Goal: Transaction & Acquisition: Purchase product/service

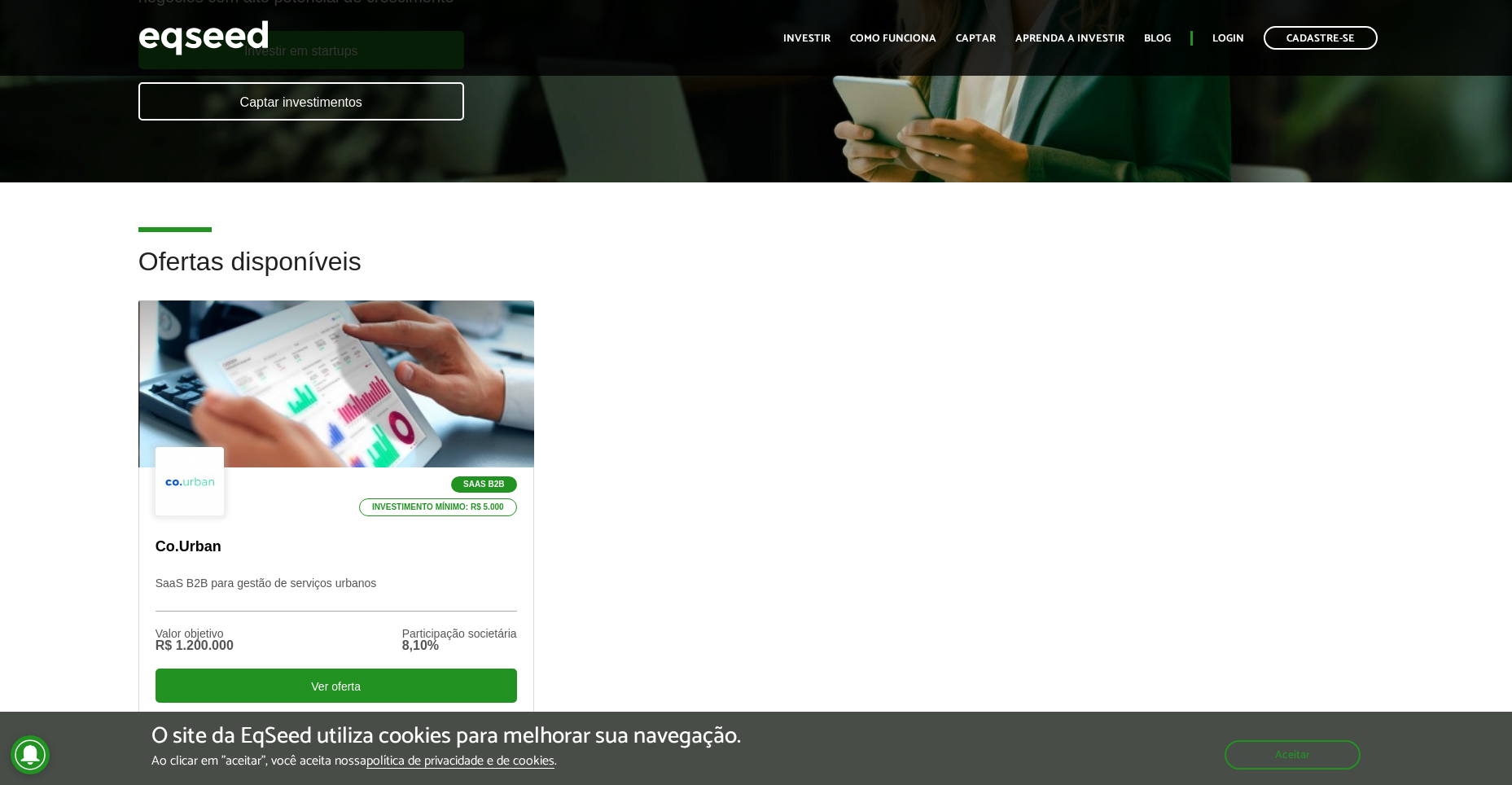
scroll to position [168, 0]
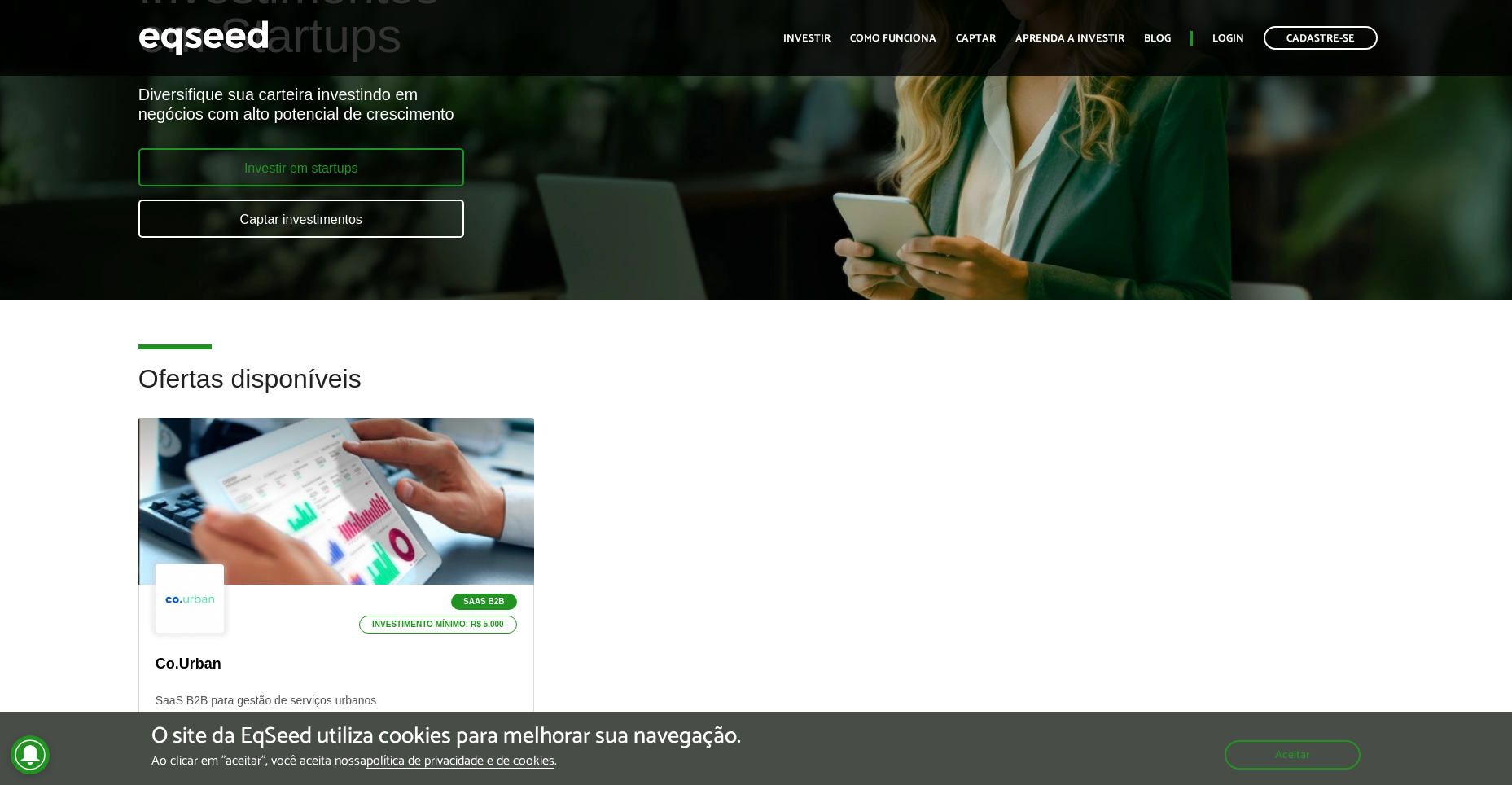
click at [302, 166] on link "Investir em startups" at bounding box center [302, 168] width 326 height 39
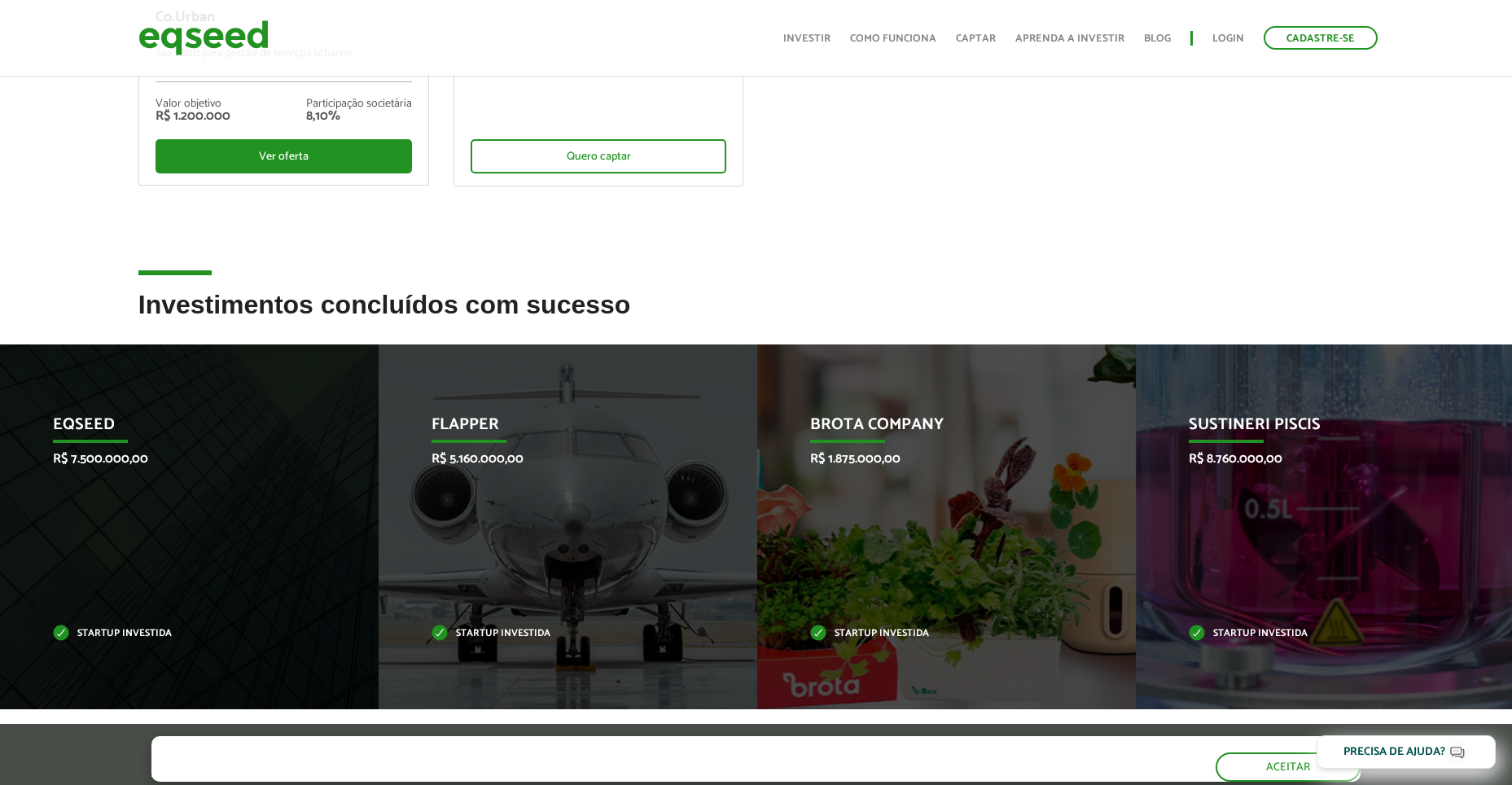
scroll to position [570, 0]
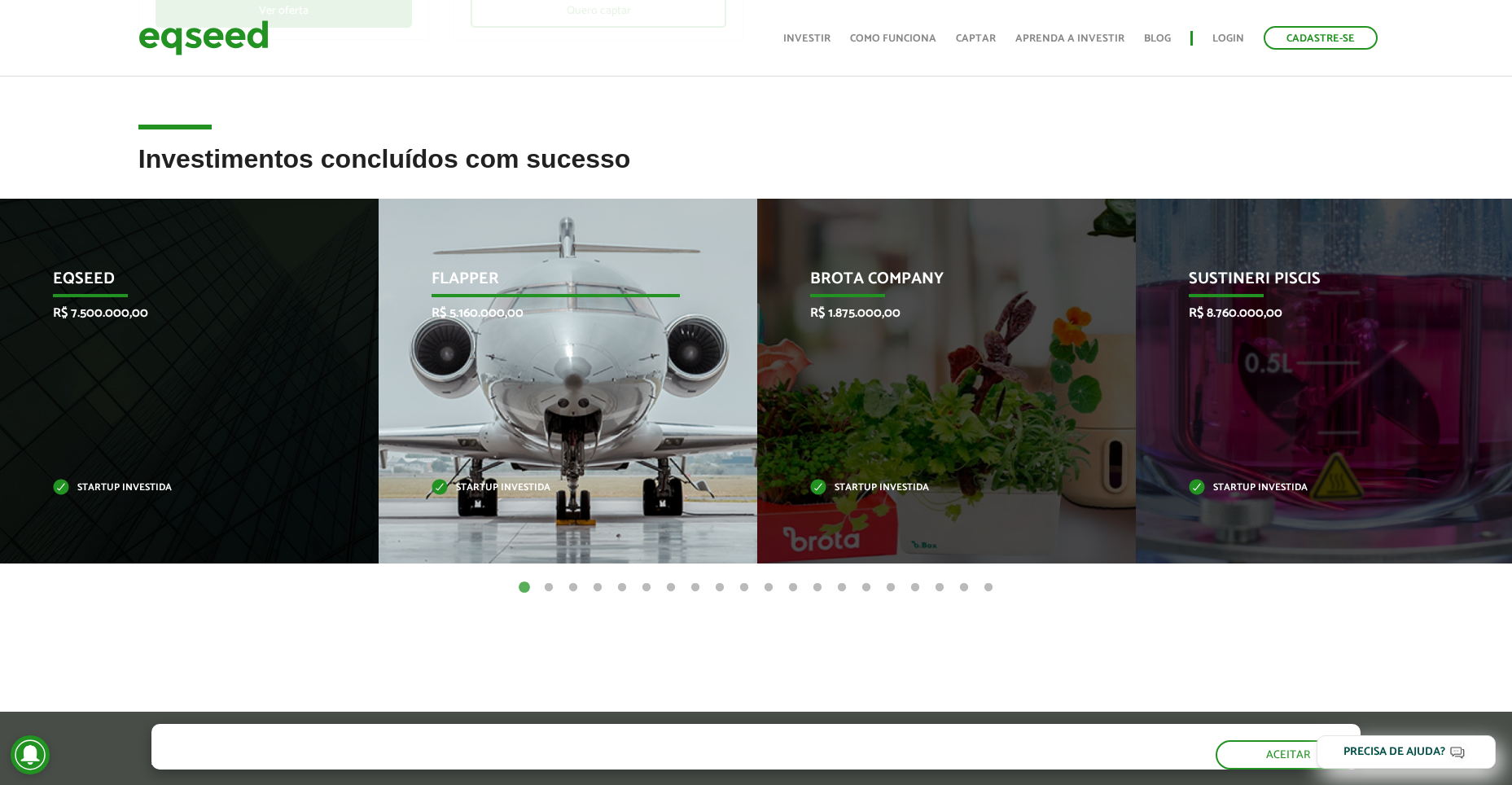
click at [508, 280] on p "Flapper" at bounding box center [556, 283] width 249 height 28
click at [477, 279] on p "Flapper" at bounding box center [556, 283] width 249 height 28
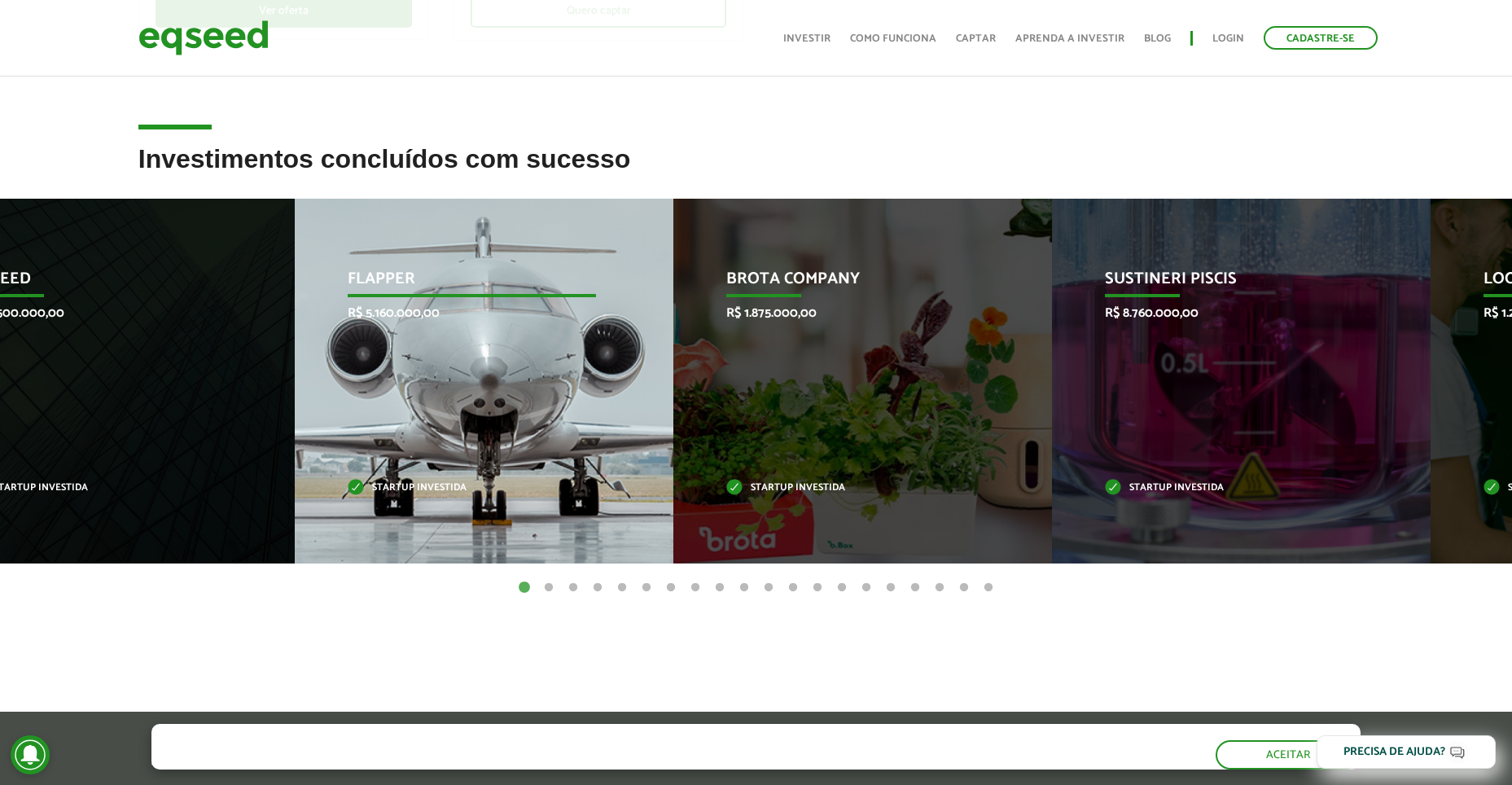
drag, startPoint x: 494, startPoint y: 276, endPoint x: 412, endPoint y: 278, distance: 82.0
click at [412, 278] on p "Flapper" at bounding box center [472, 283] width 249 height 28
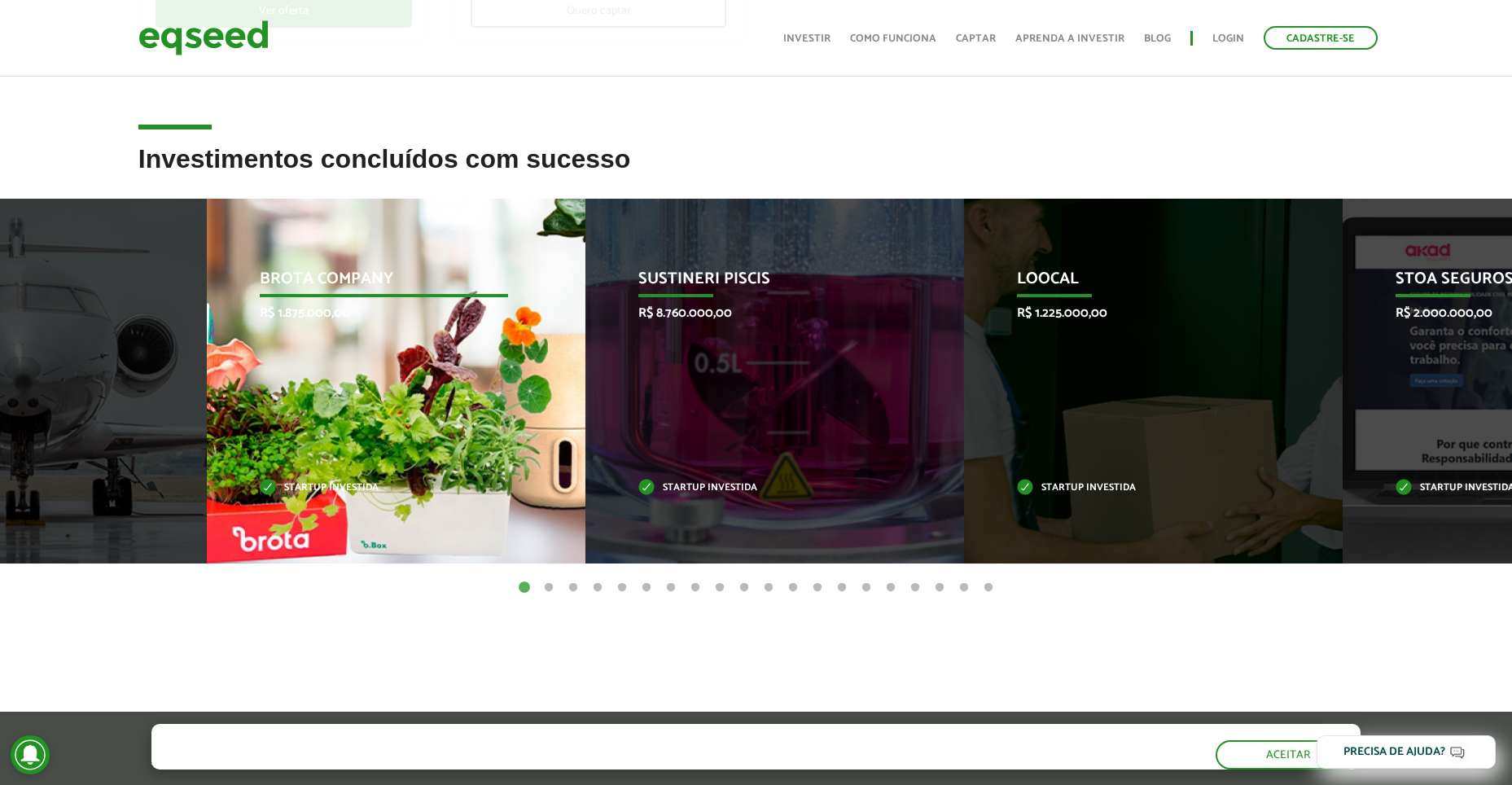
drag, startPoint x: 651, startPoint y: 436, endPoint x: 446, endPoint y: 450, distance: 205.5
click at [446, 450] on div "Brota Company R$ 1.875.000,00 Startup investida" at bounding box center [385, 380] width 355 height 365
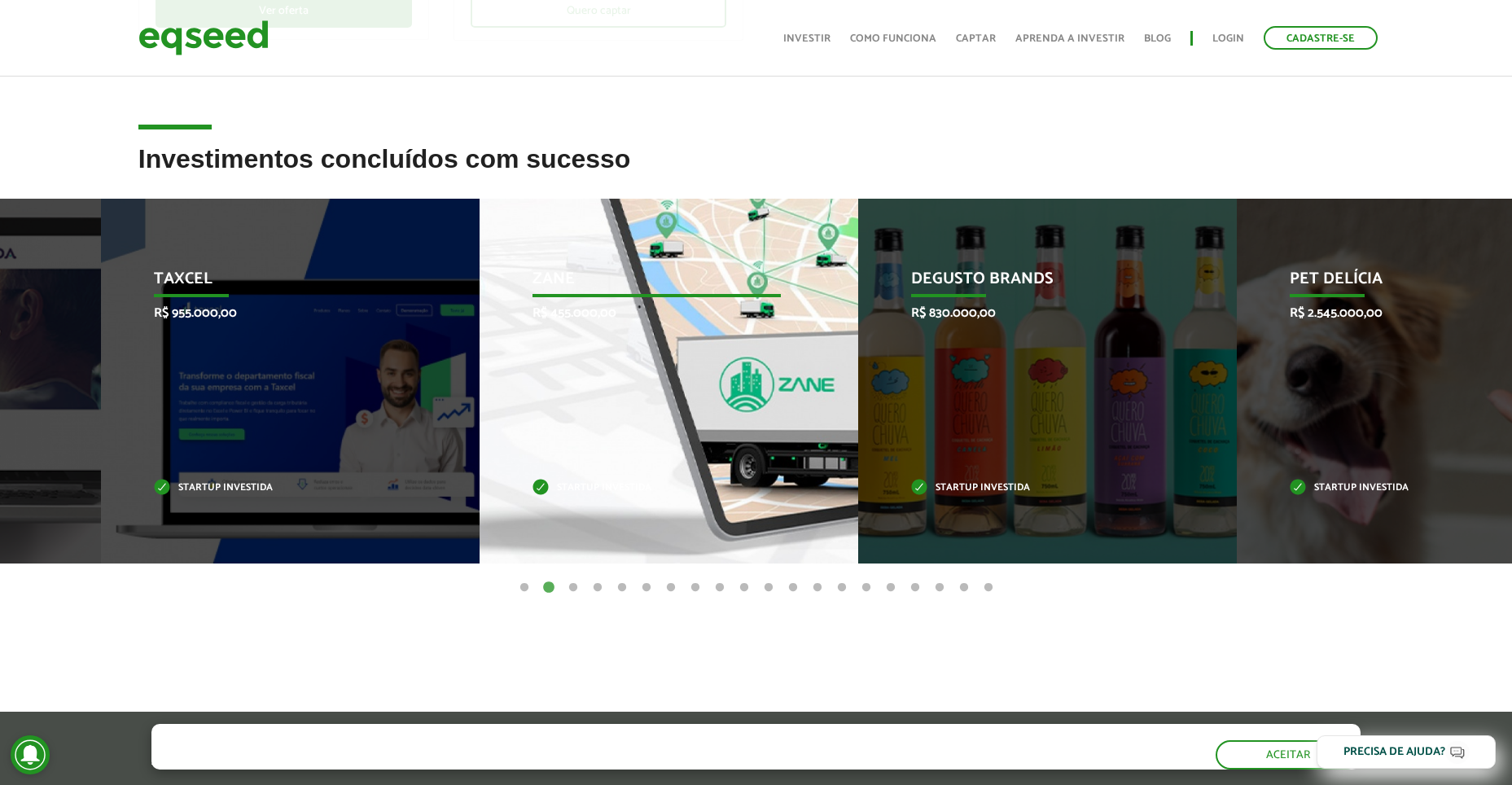
drag, startPoint x: 1355, startPoint y: 480, endPoint x: 416, endPoint y: 400, distance: 942.4
click at [480, 400] on div "Zane R$ 455.000,00 Startup investida" at bounding box center [657, 380] width 355 height 365
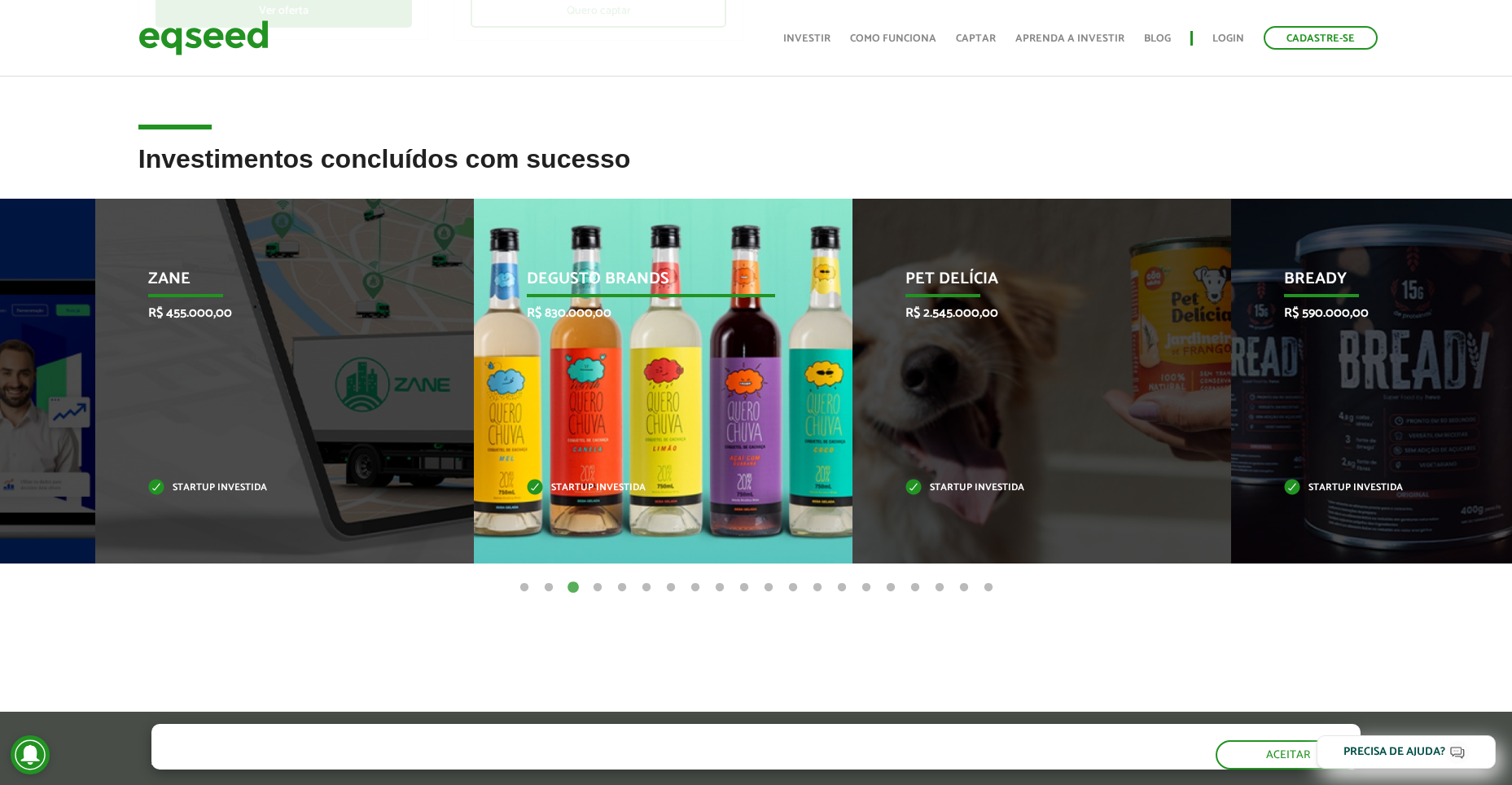
drag, startPoint x: 305, startPoint y: 334, endPoint x: 822, endPoint y: 360, distance: 517.7
click at [822, 360] on div "Degusto Brands R$ 830.000,00 Startup investida" at bounding box center [651, 380] width 355 height 365
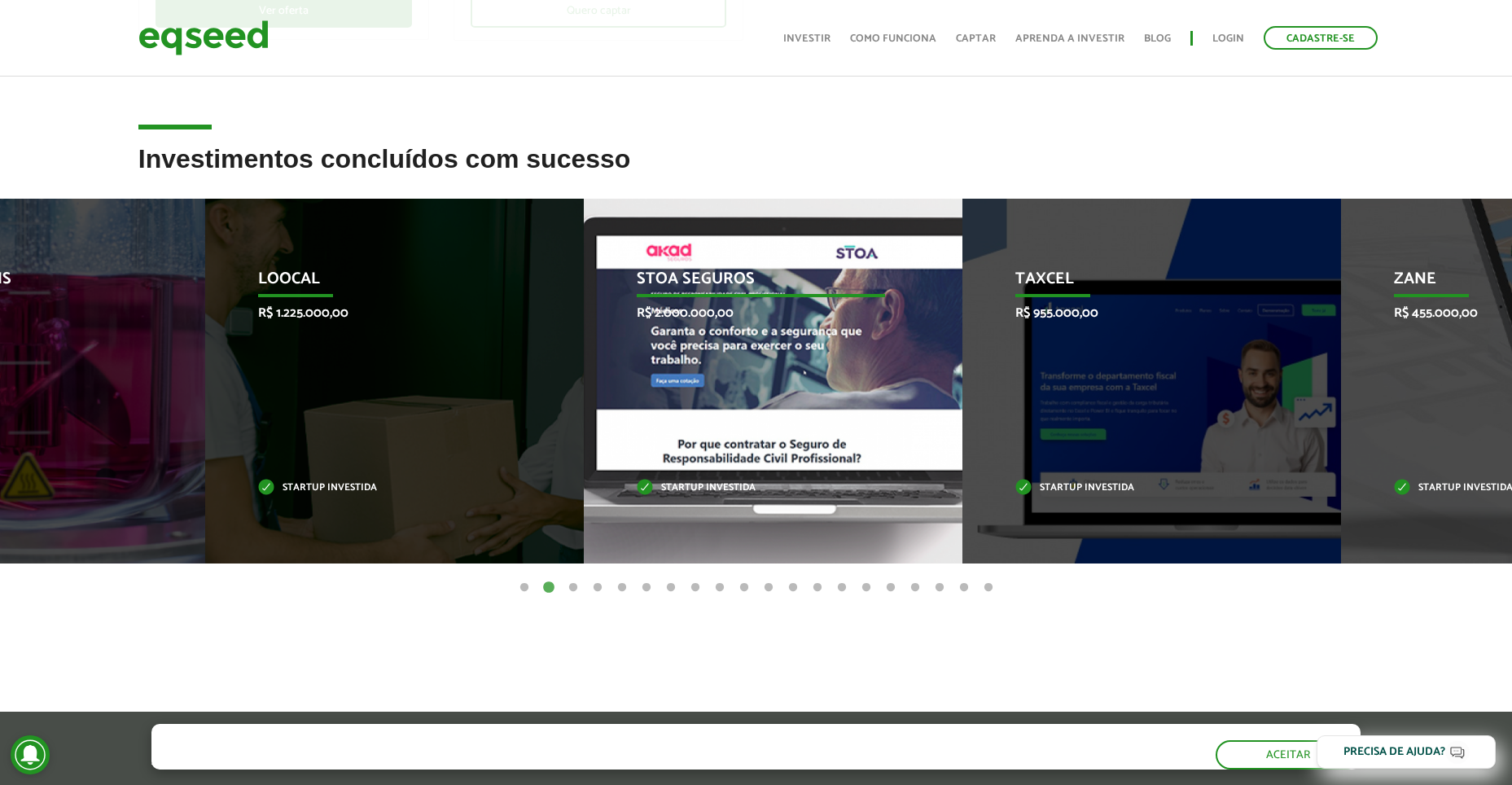
drag, startPoint x: 464, startPoint y: 406, endPoint x: 877, endPoint y: 443, distance: 414.7
click at [877, 443] on div "STOA Seguros R$ 2.000.000,00 Startup investida" at bounding box center [761, 380] width 355 height 365
